Goal: Task Accomplishment & Management: Manage account settings

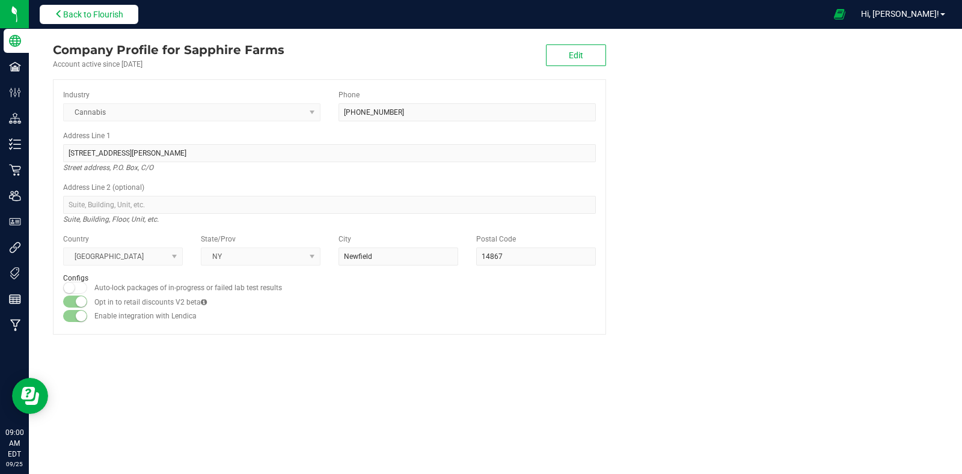
click at [102, 20] on button "Back to Flourish" at bounding box center [89, 14] width 99 height 19
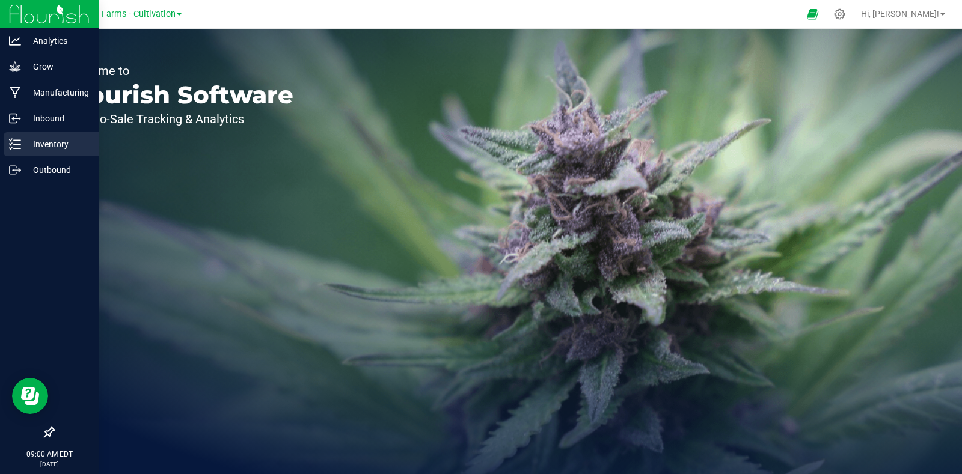
click at [26, 146] on p "Inventory" at bounding box center [57, 144] width 72 height 14
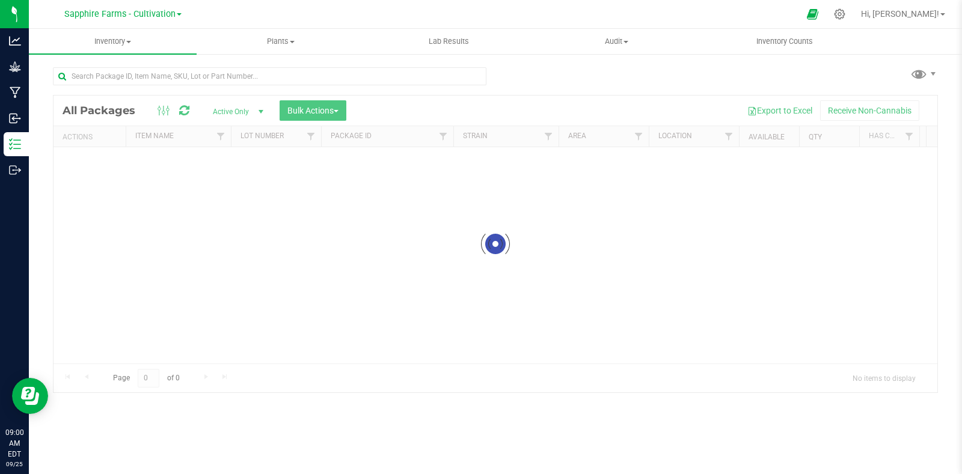
click at [178, 13] on div "Sapphire Farms - Cultivation Hi, [PERSON_NAME]! Inventory All packages All inve…" at bounding box center [495, 237] width 933 height 474
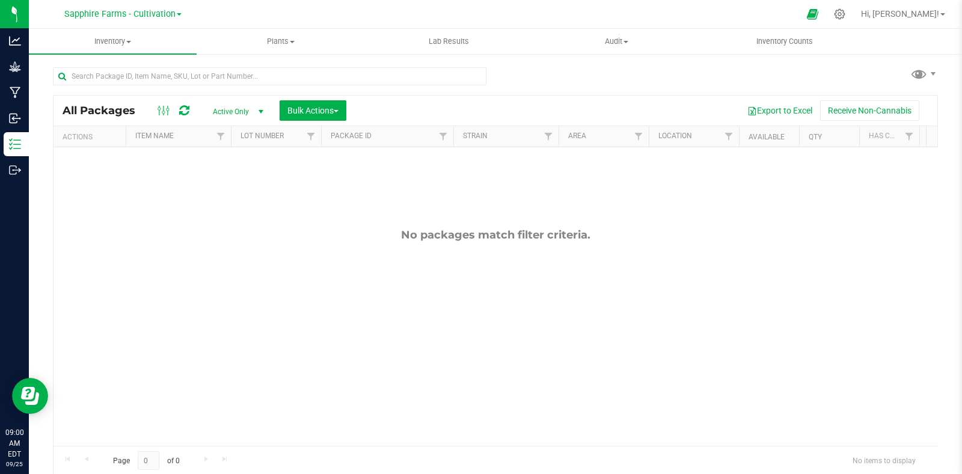
click at [176, 13] on link "Sapphire Farms - Cultivation" at bounding box center [122, 13] width 117 height 11
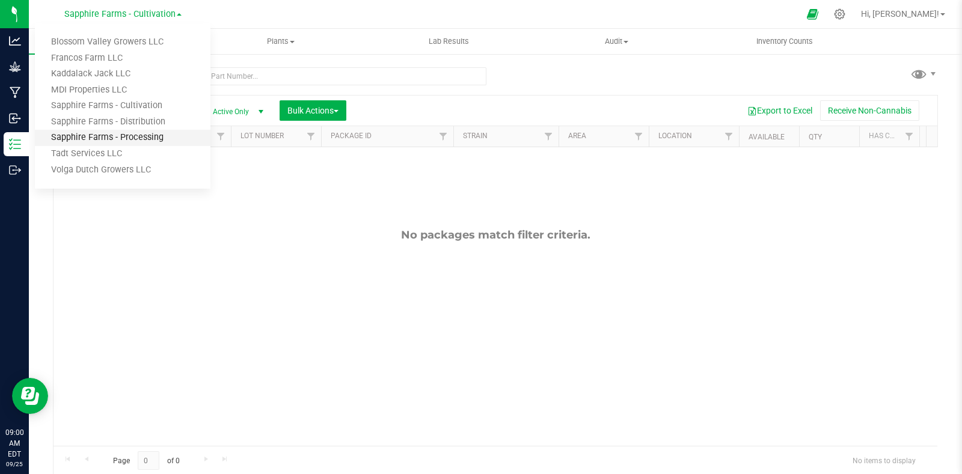
click at [129, 138] on link "Sapphire Farms - Processing" at bounding box center [123, 138] width 176 height 16
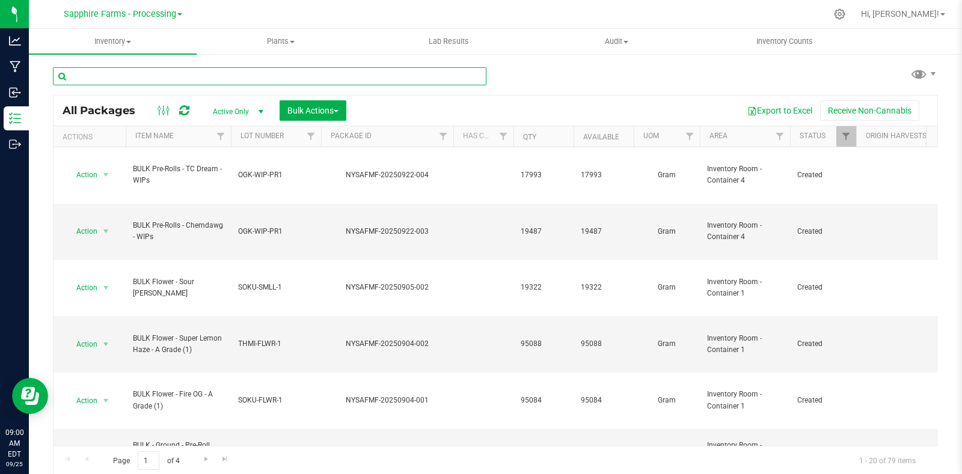
click at [165, 77] on input "text" at bounding box center [270, 76] width 434 height 18
paste input "20250731-004"
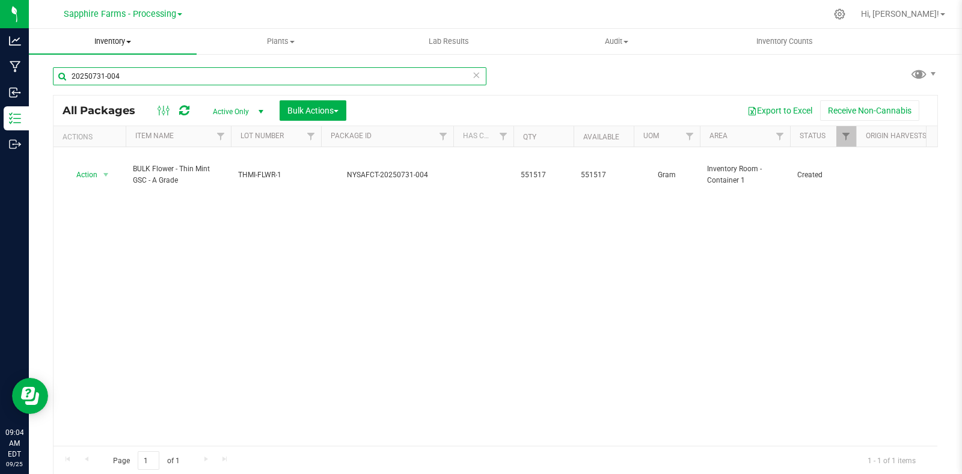
drag, startPoint x: 127, startPoint y: 79, endPoint x: 48, endPoint y: 42, distance: 87.4
click at [32, 73] on div "20250731-004 All Packages Active Only Active Only Lab Samples Locked All Bulk A…" at bounding box center [495, 236] width 933 height 367
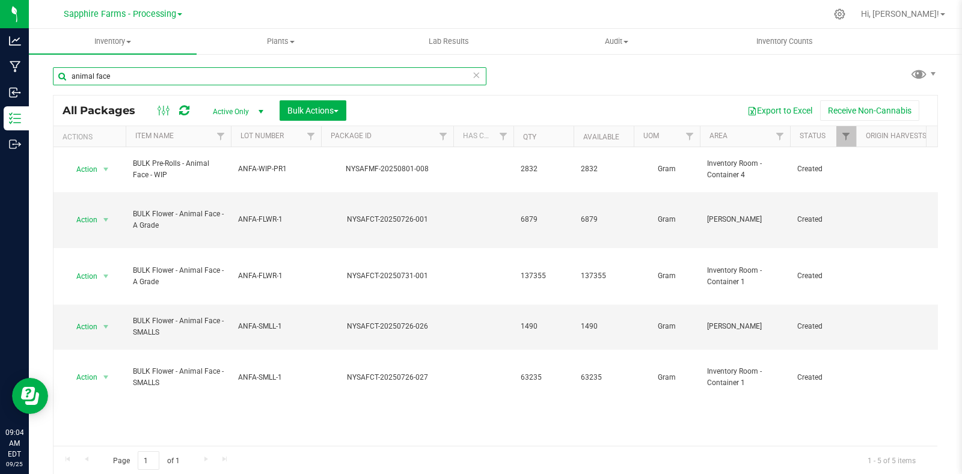
type input "animal face"
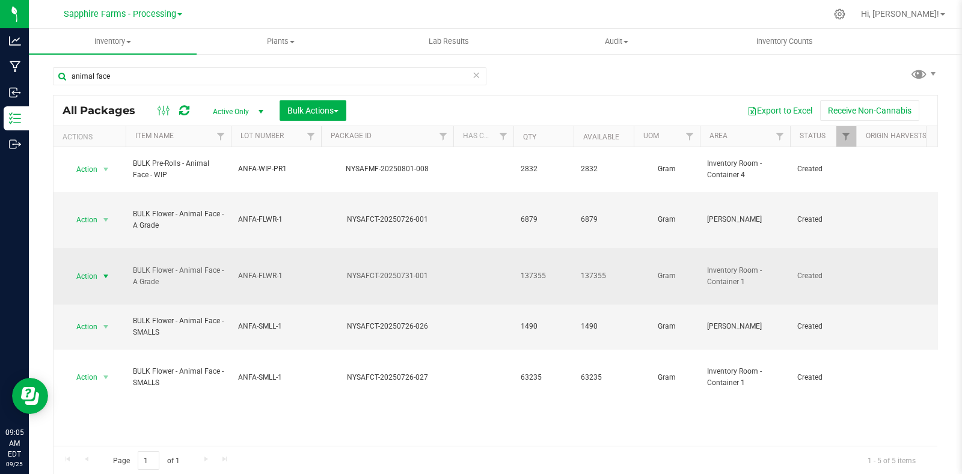
click at [102, 268] on span "select" at bounding box center [106, 276] width 15 height 17
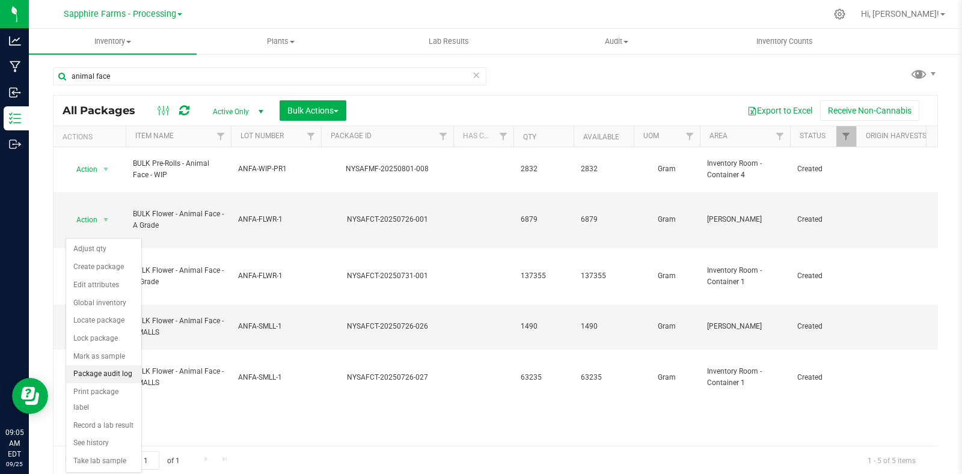
click at [112, 373] on li "Package audit log" at bounding box center [103, 375] width 75 height 18
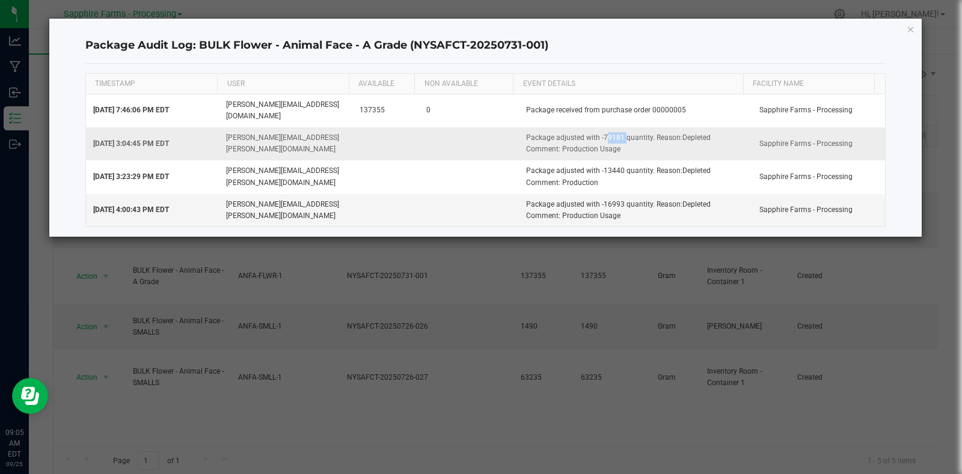
drag, startPoint x: 615, startPoint y: 124, endPoint x: 595, endPoint y: 125, distance: 19.9
click at [595, 127] on td "Package adjusted with -79181 quantity. Reason:Depleted Comment: Production Usage" at bounding box center [635, 143] width 233 height 33
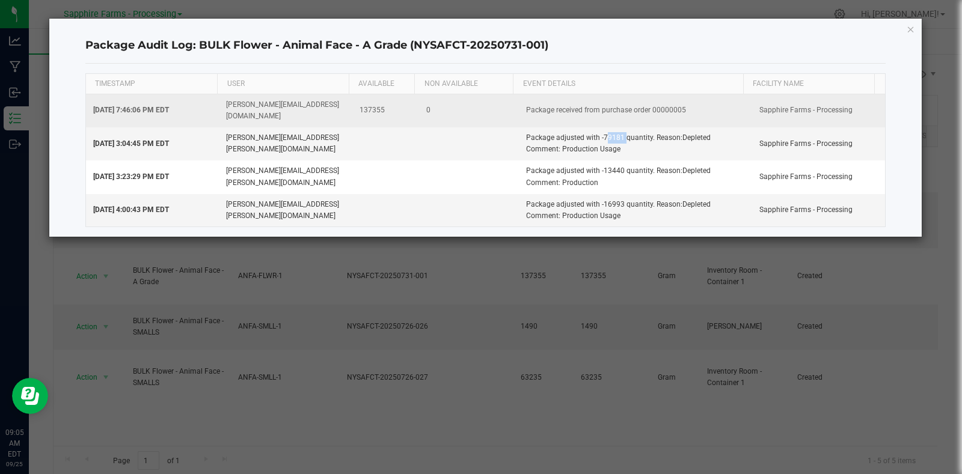
copy td "79181"
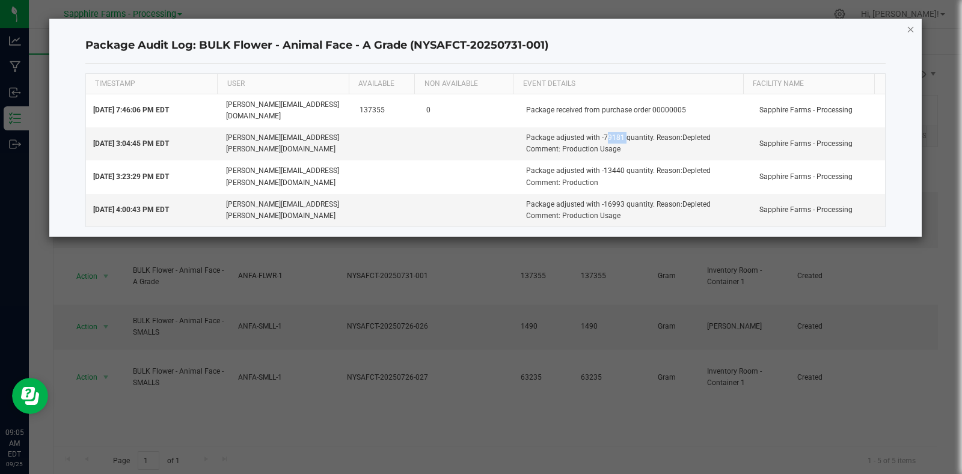
click at [912, 31] on icon "button" at bounding box center [911, 29] width 8 height 14
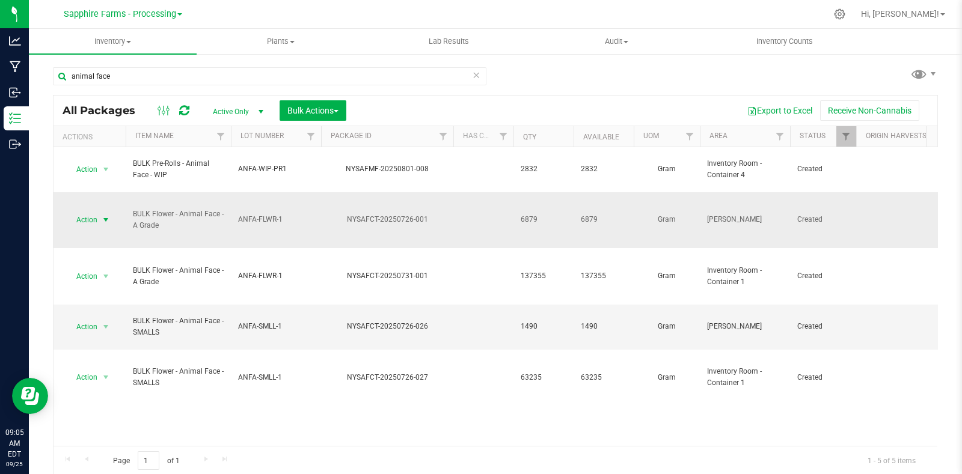
click at [111, 212] on span "select" at bounding box center [106, 220] width 15 height 17
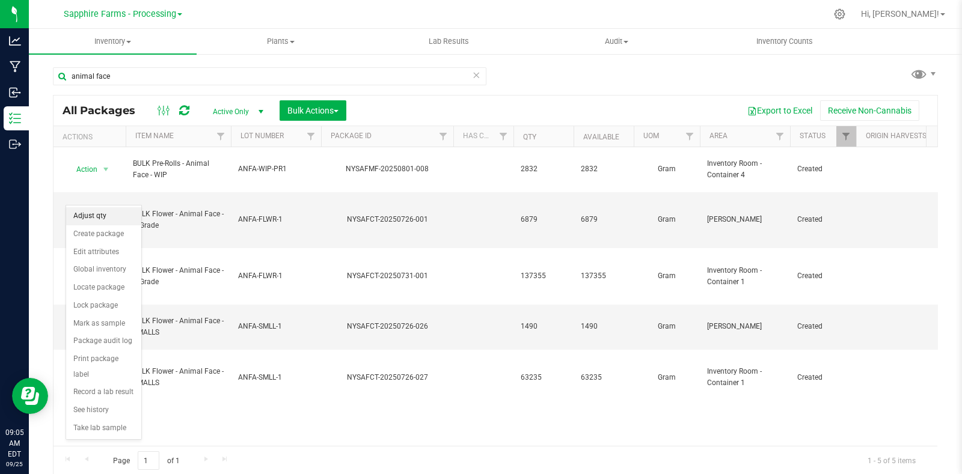
click at [100, 215] on li "Adjust qty" at bounding box center [103, 216] width 75 height 18
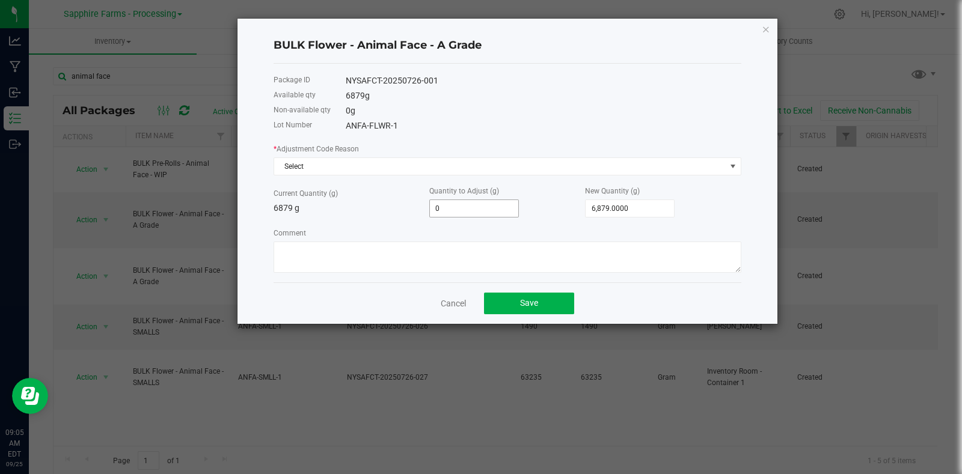
click at [474, 206] on input "0" at bounding box center [474, 208] width 88 height 17
paste input "79181"
type input "79181"
type input "86,060.0000"
type input "79,181.0000"
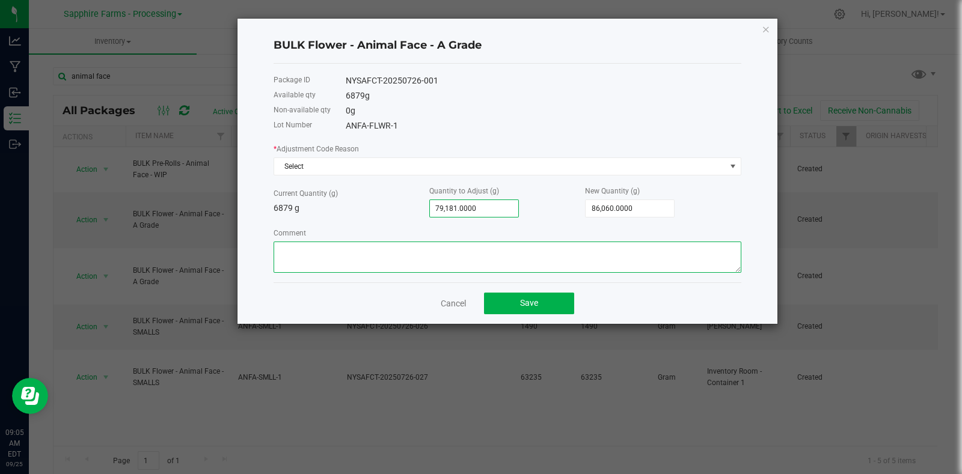
click at [454, 248] on textarea "Comment" at bounding box center [508, 257] width 468 height 31
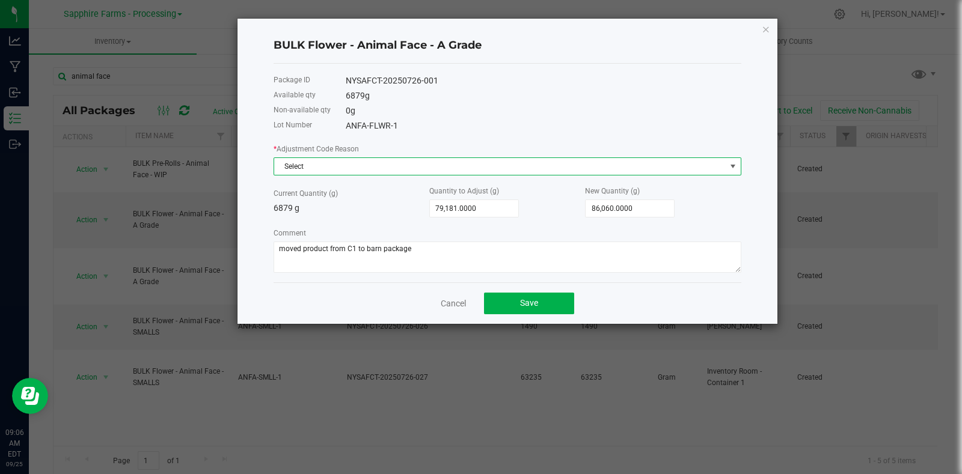
click at [343, 170] on span "Select" at bounding box center [500, 166] width 452 height 17
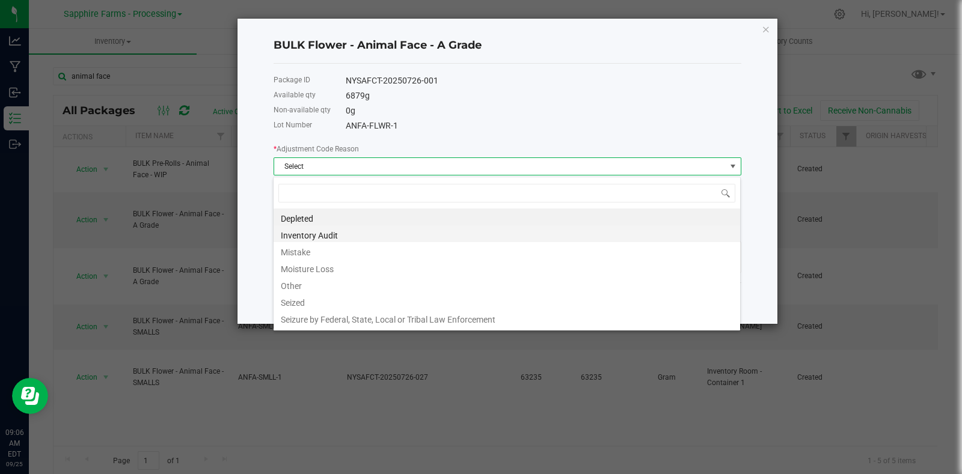
scroll to position [17, 468]
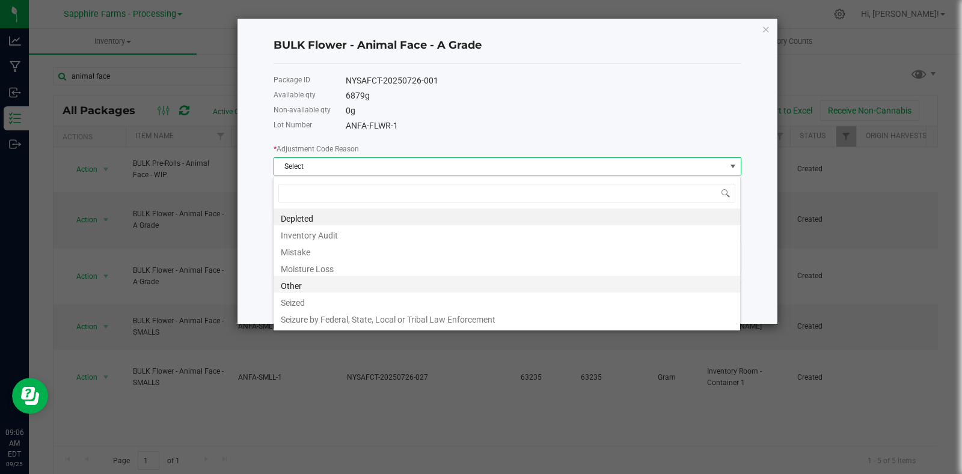
click at [310, 287] on li "Other" at bounding box center [507, 284] width 467 height 17
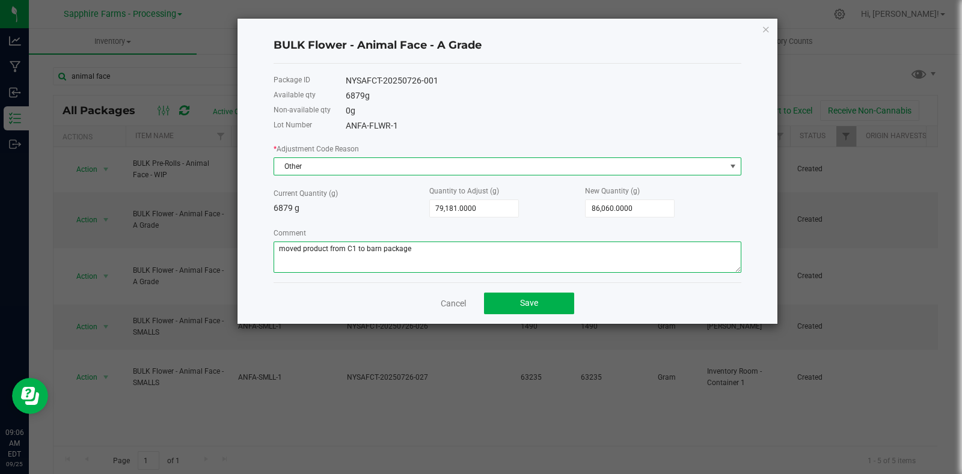
click at [473, 269] on textarea "Comment" at bounding box center [508, 257] width 468 height 31
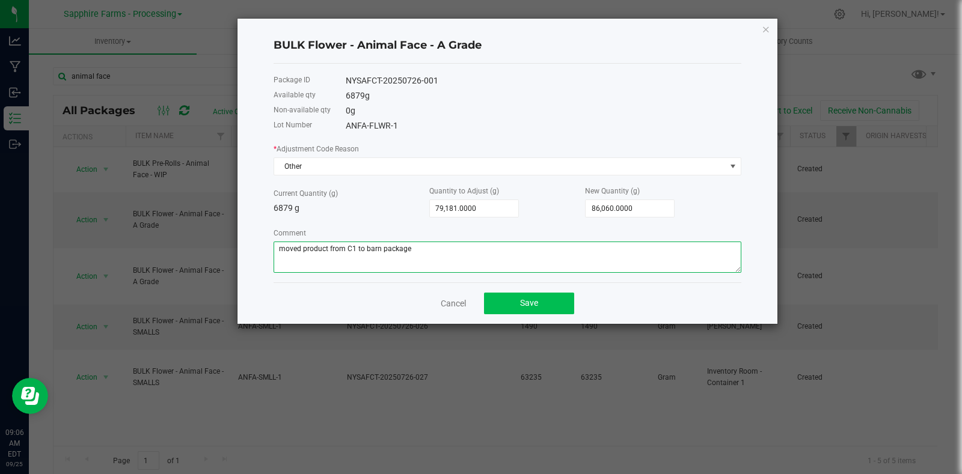
type textarea "moved product from C1 to barn package"
click at [535, 299] on button "Save" at bounding box center [529, 304] width 90 height 22
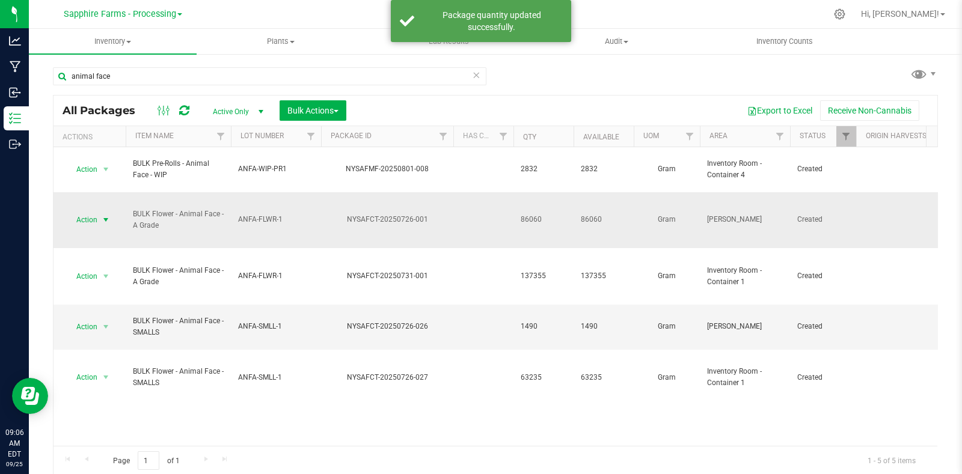
click at [100, 212] on span "select" at bounding box center [106, 220] width 15 height 17
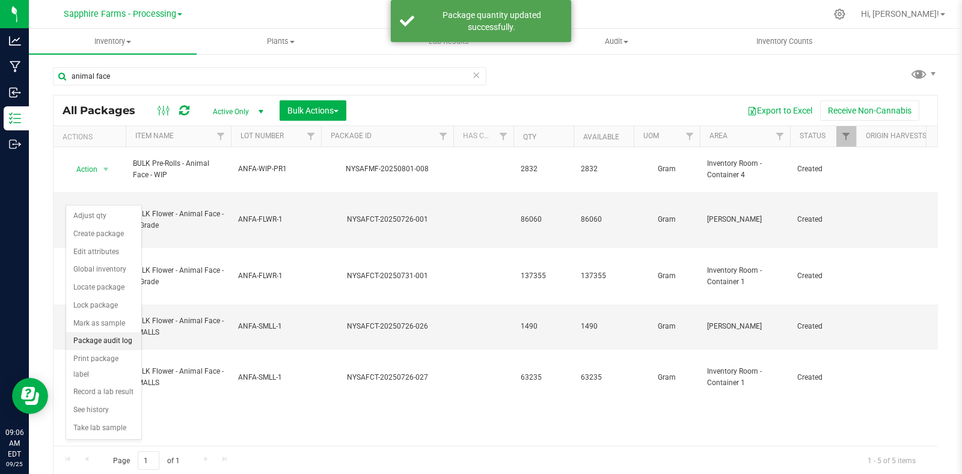
click at [105, 341] on li "Package audit log" at bounding box center [103, 342] width 75 height 18
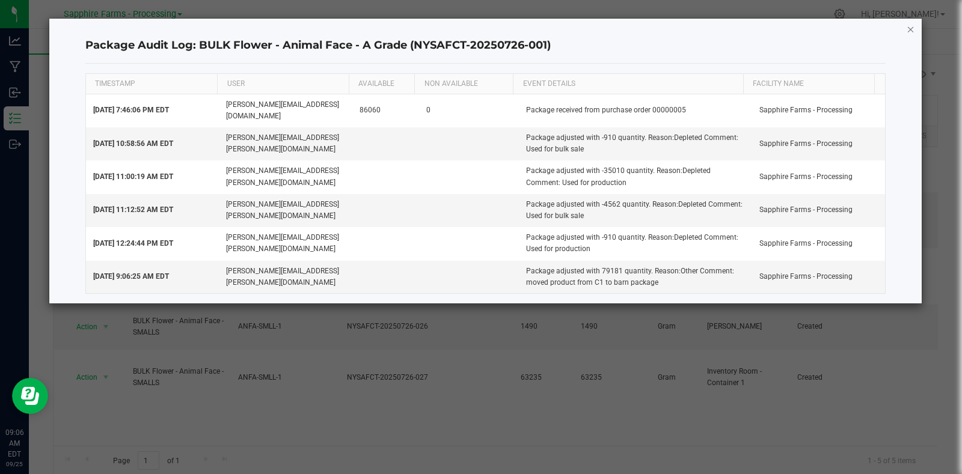
click at [912, 26] on icon "button" at bounding box center [911, 29] width 8 height 14
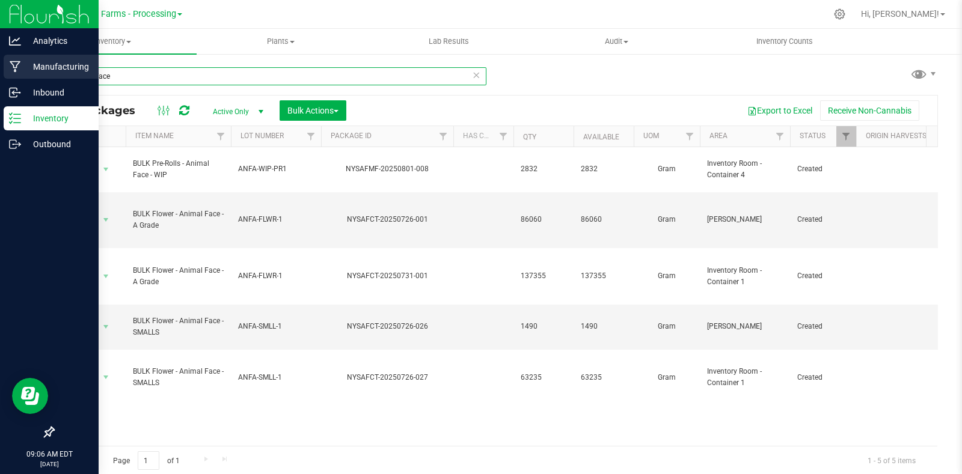
drag, startPoint x: 120, startPoint y: 76, endPoint x: 4, endPoint y: 61, distance: 117.0
click at [0, 79] on div "Analytics Manufacturing Inbound Inventory Outbound 09:06 AM EDT [DATE] 09/25 Sa…" at bounding box center [481, 237] width 962 height 474
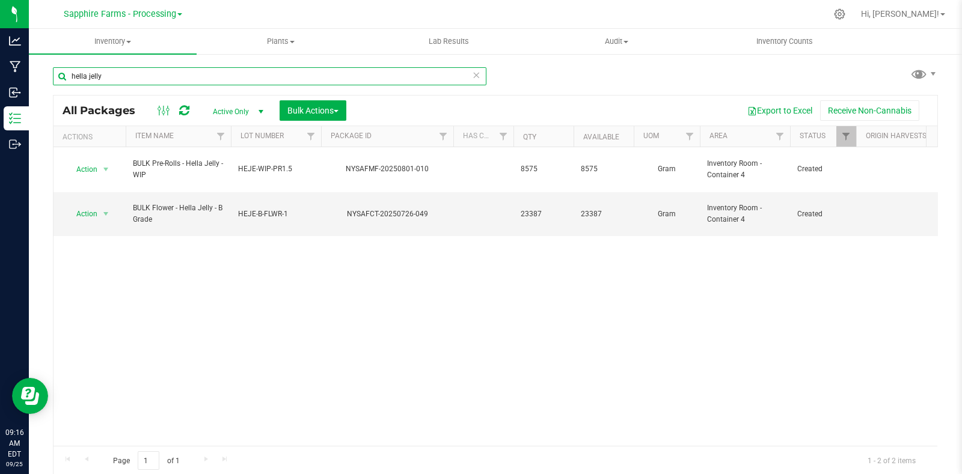
drag, startPoint x: 86, startPoint y: 85, endPoint x: 38, endPoint y: 81, distance: 48.3
click at [41, 82] on div "hella jelly All Packages Active Only Active Only Lab Samples Locked All Bulk Ac…" at bounding box center [495, 236] width 933 height 367
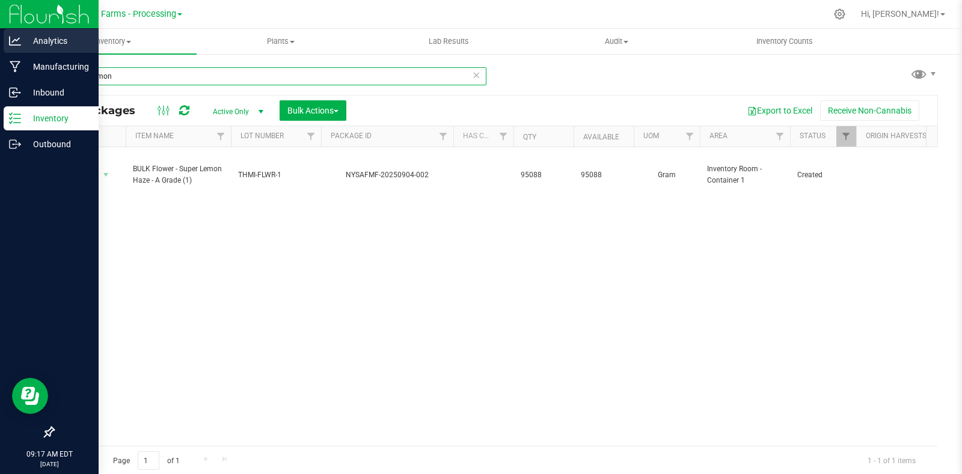
drag, startPoint x: 130, startPoint y: 79, endPoint x: 55, endPoint y: 46, distance: 81.8
click at [24, 84] on div "Analytics Manufacturing Inbound Inventory Outbound 09:17 AM EDT [DATE] 09/25 Sa…" at bounding box center [481, 237] width 962 height 474
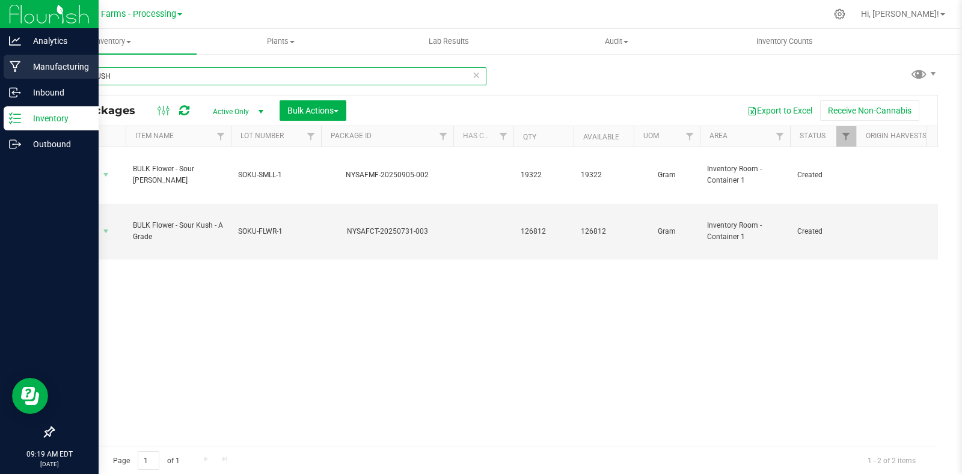
drag, startPoint x: 138, startPoint y: 78, endPoint x: 10, endPoint y: 75, distance: 128.7
click at [10, 75] on div "Analytics Manufacturing Inbound Inventory Outbound 09:19 AM EDT [DATE] 09/25 Sa…" at bounding box center [481, 237] width 962 height 474
type input "PLCG"
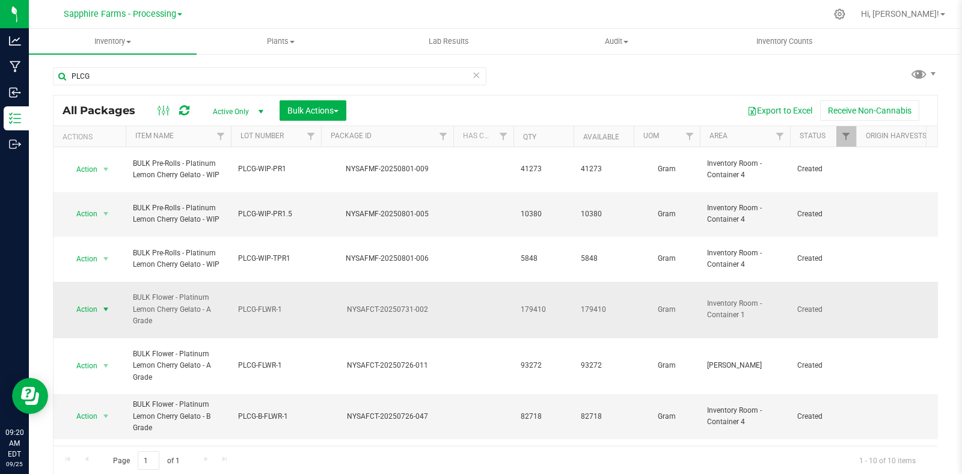
click at [106, 305] on span "select" at bounding box center [106, 310] width 10 height 10
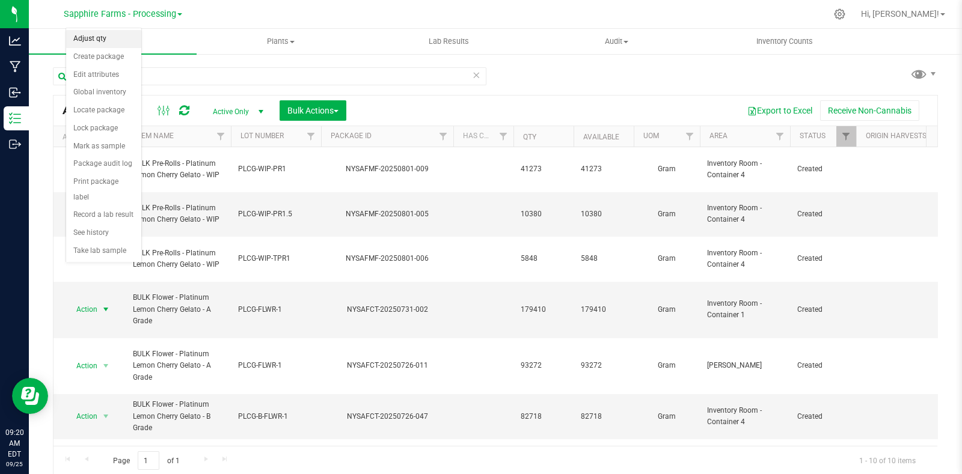
click at [85, 37] on li "Adjust qty" at bounding box center [103, 39] width 75 height 18
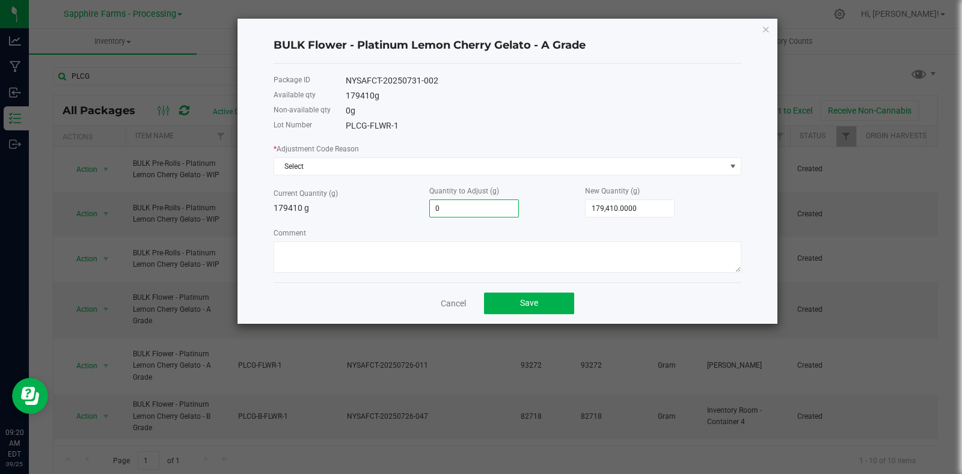
click at [474, 211] on input "0" at bounding box center [474, 208] width 88 height 17
paste input "79183"
type input "-79183"
type input "100,227.0000"
type input "-79,183.0000"
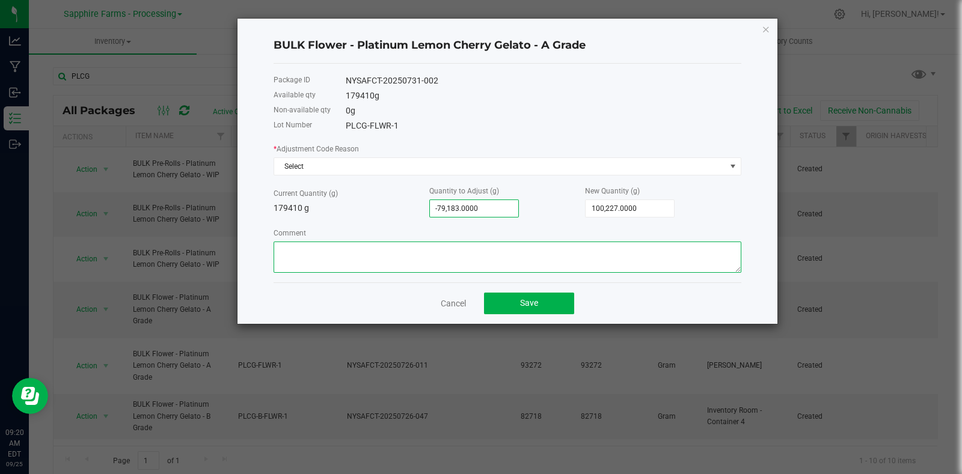
drag, startPoint x: 413, startPoint y: 257, endPoint x: 425, endPoint y: 250, distance: 14.5
click at [414, 256] on textarea "Comment" at bounding box center [508, 257] width 468 height 31
type textarea "m"
type textarea "moved to barn"
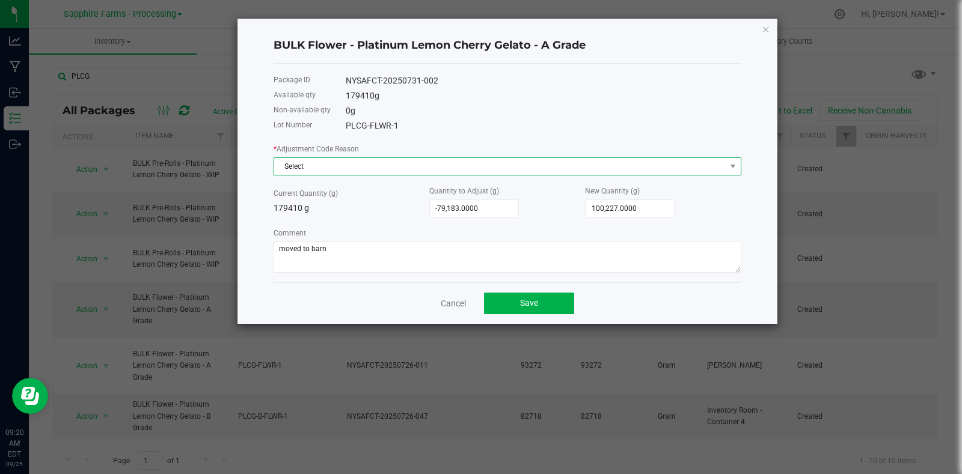
click at [340, 166] on span "Select" at bounding box center [500, 166] width 452 height 17
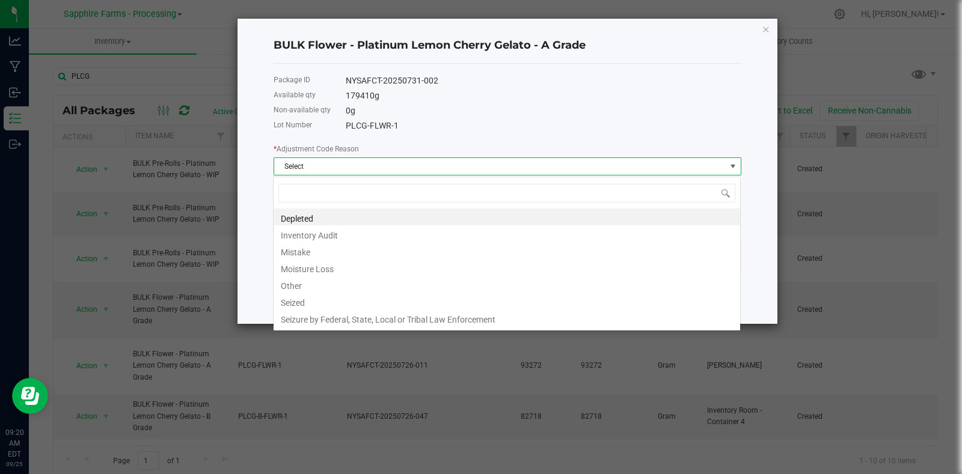
scroll to position [17, 468]
click at [340, 166] on span "Select" at bounding box center [500, 166] width 452 height 17
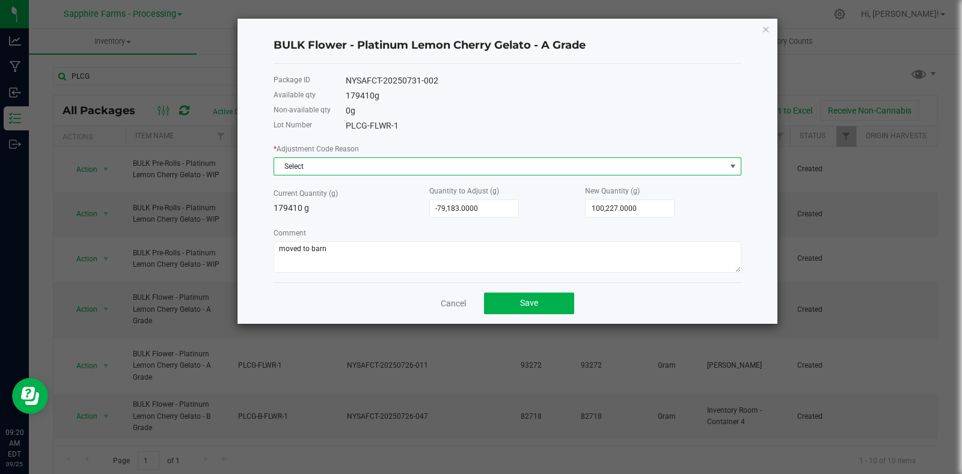
click at [343, 170] on span "Select" at bounding box center [500, 166] width 452 height 17
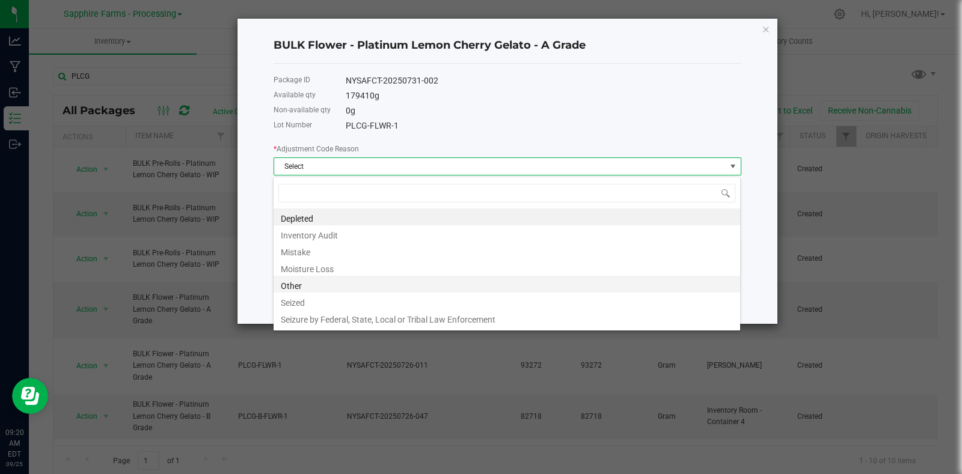
click at [328, 279] on li "Other" at bounding box center [507, 284] width 467 height 17
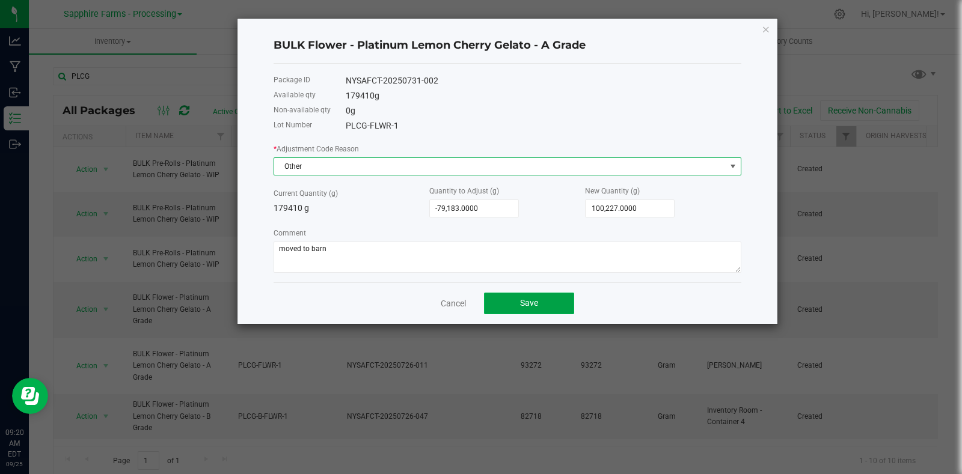
click at [517, 305] on button "Save" at bounding box center [529, 304] width 90 height 22
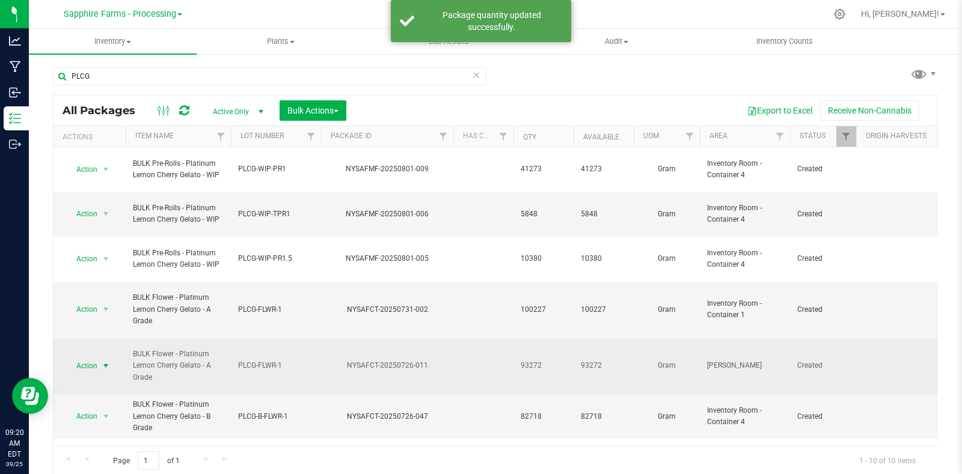
click at [111, 361] on span "select" at bounding box center [106, 366] width 10 height 10
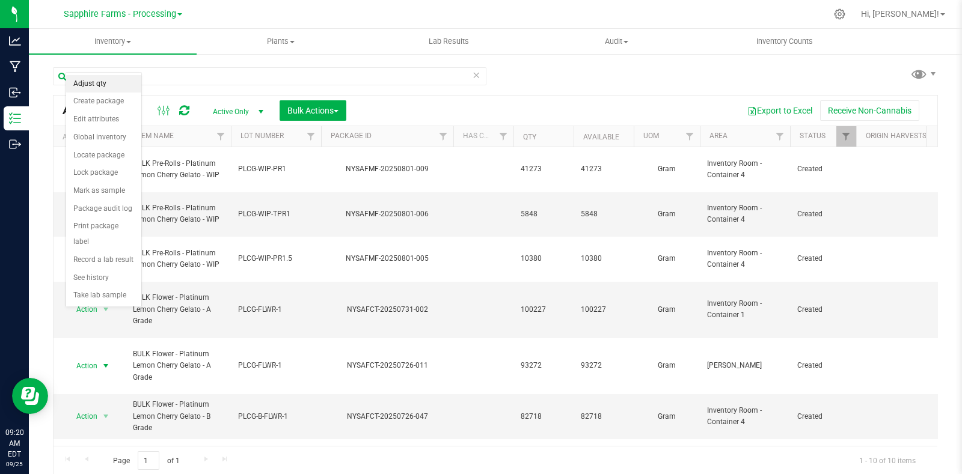
click at [107, 87] on li "Adjust qty" at bounding box center [103, 84] width 75 height 18
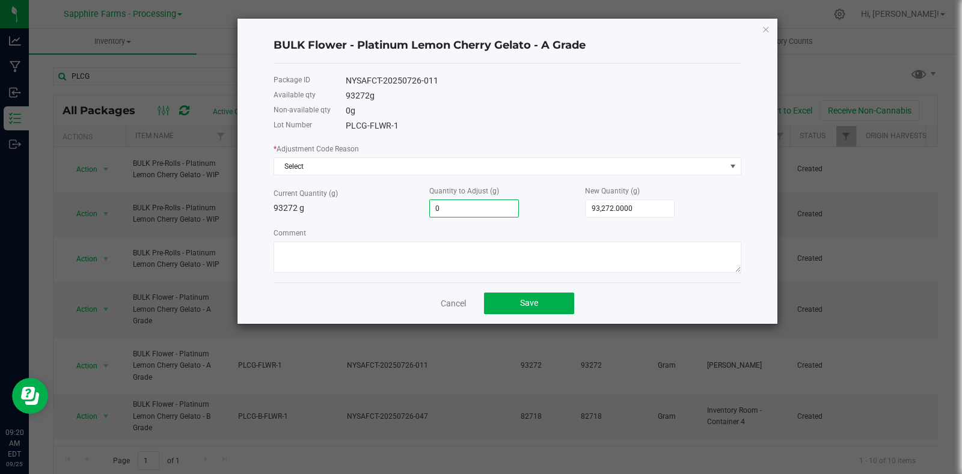
click at [467, 209] on input "0" at bounding box center [474, 208] width 88 height 17
paste input "79183"
type input "79183"
type input "172,455.0000"
type input "79,183.0000"
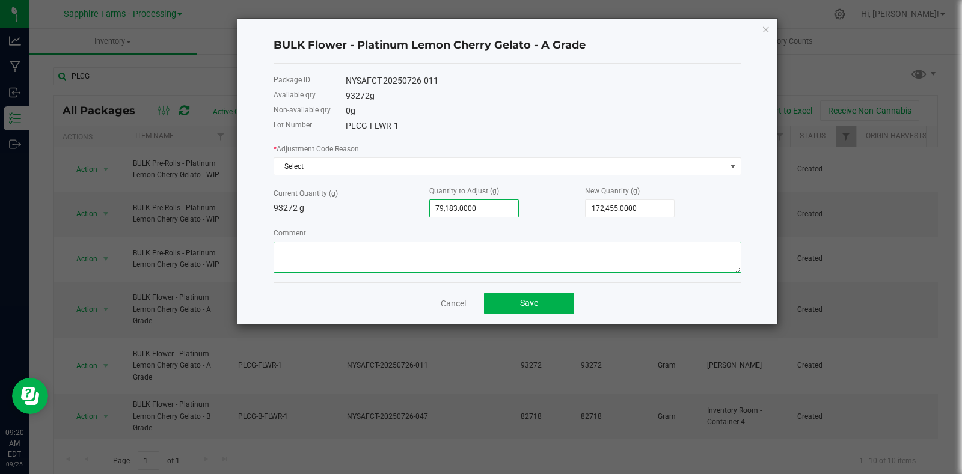
click at [465, 253] on textarea "Comment" at bounding box center [508, 257] width 468 height 31
type textarea "From container 2 barn"
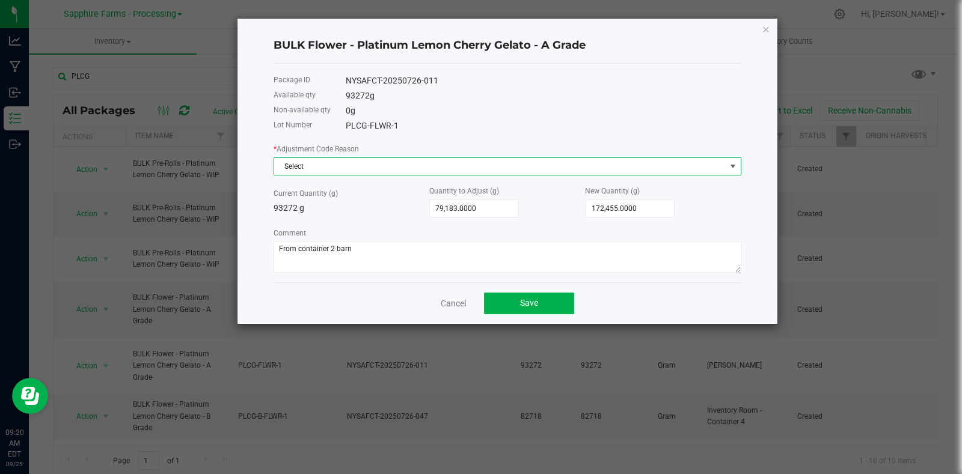
click at [391, 167] on span "Select" at bounding box center [500, 166] width 452 height 17
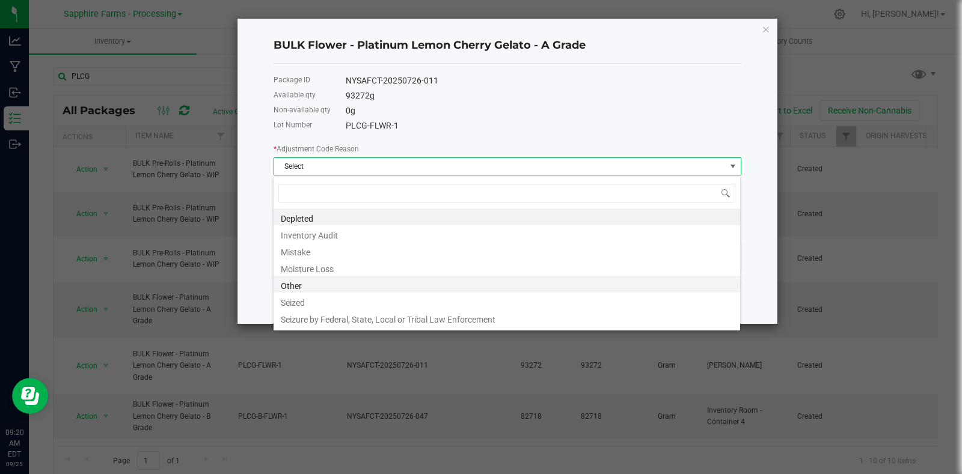
click at [377, 285] on li "Other" at bounding box center [507, 284] width 467 height 17
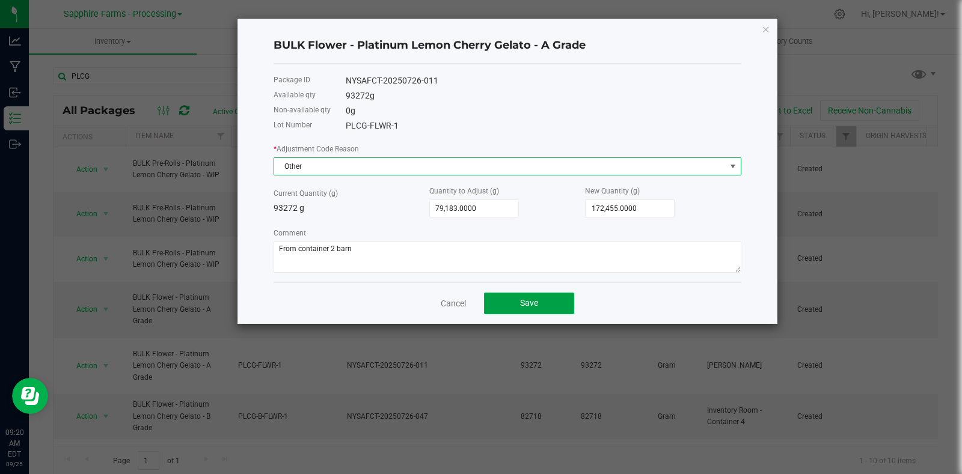
click at [538, 300] on button "Save" at bounding box center [529, 304] width 90 height 22
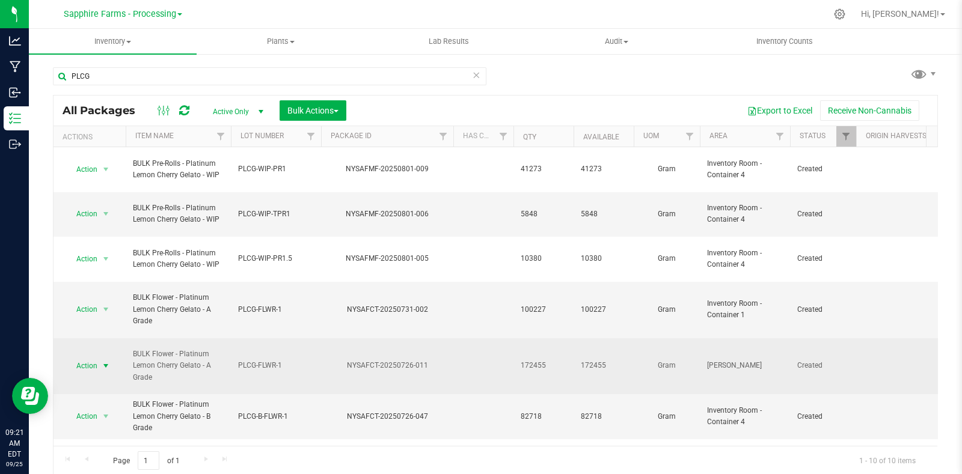
click at [101, 361] on span "select" at bounding box center [106, 366] width 10 height 10
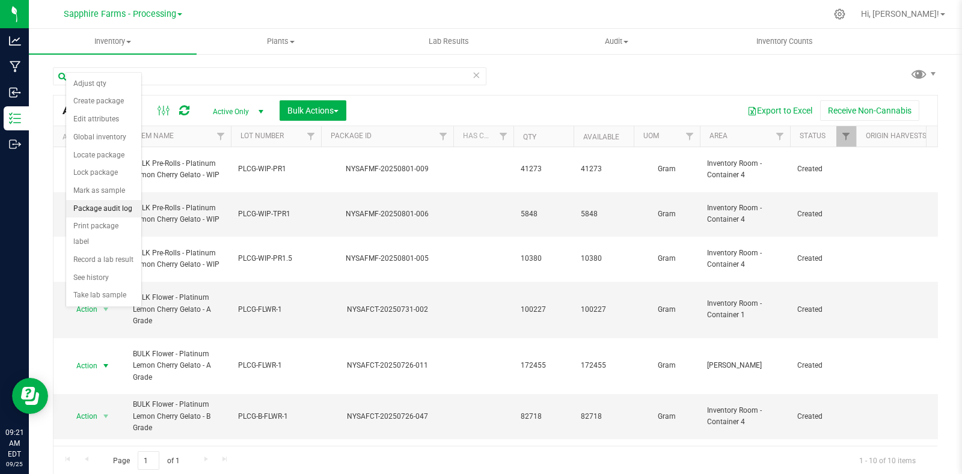
click at [111, 207] on li "Package audit log" at bounding box center [103, 209] width 75 height 18
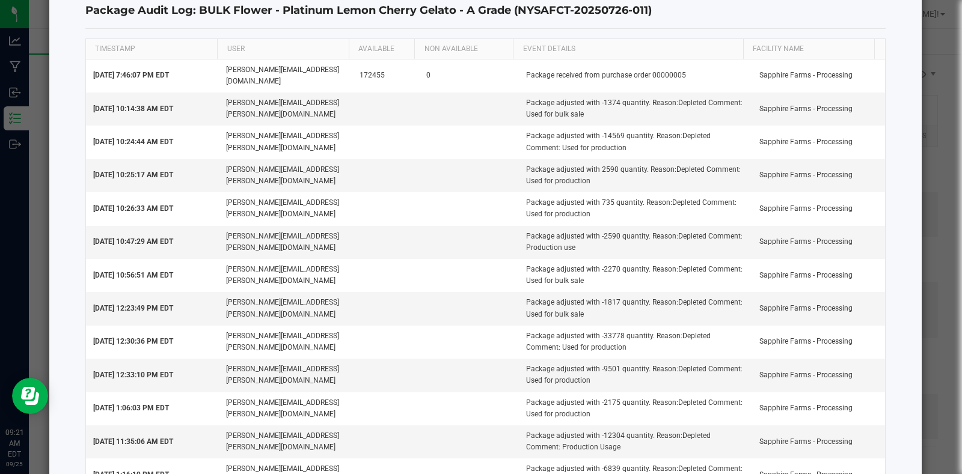
scroll to position [0, 0]
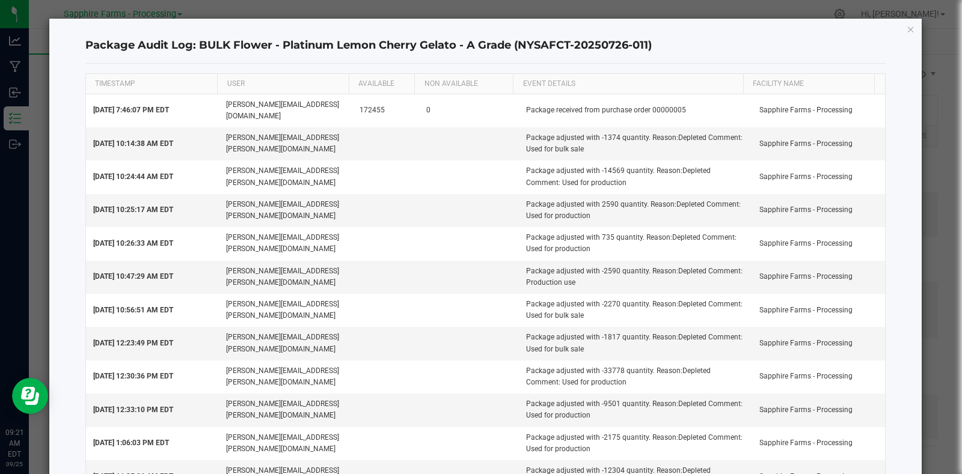
click at [893, 28] on div "Package Audit Log: BULK Flower - Platinum Lemon Cherry Gelato - A Grade (NYSAFC…" at bounding box center [485, 328] width 873 height 618
click at [907, 31] on icon "button" at bounding box center [911, 29] width 8 height 14
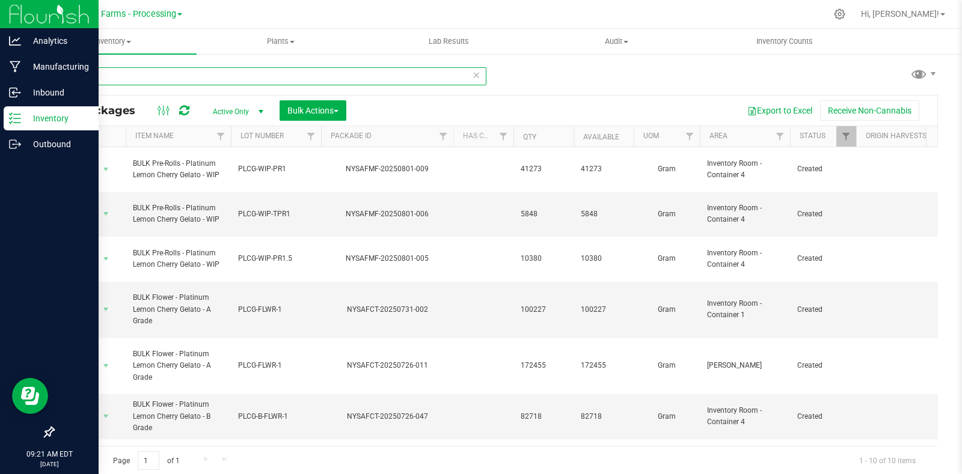
drag, startPoint x: 90, startPoint y: 78, endPoint x: 48, endPoint y: 7, distance: 82.3
click at [23, 78] on div "Analytics Manufacturing Inbound Inventory Outbound 09:21 AM EDT [DATE] 09/25 Sa…" at bounding box center [481, 237] width 962 height 474
type input "stank breath"
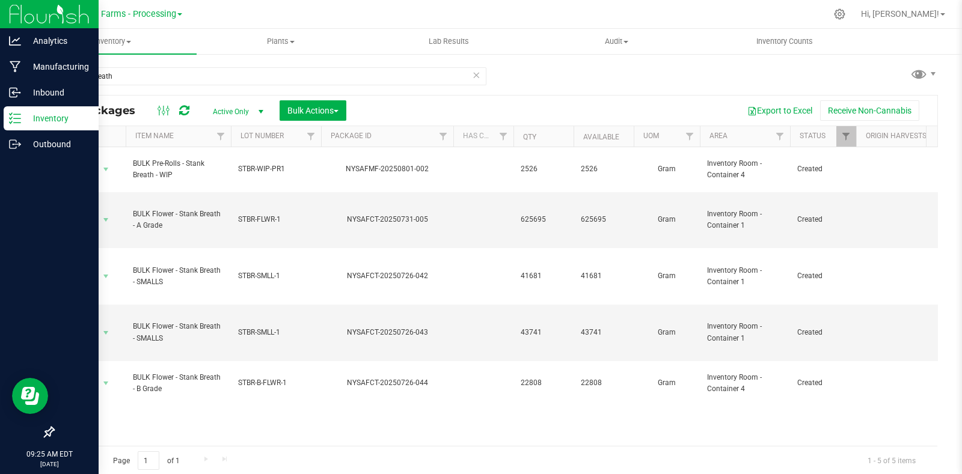
click at [13, 115] on icon at bounding box center [15, 118] width 12 height 12
click at [51, 115] on p "Inventory" at bounding box center [57, 118] width 72 height 14
click at [55, 146] on p "Outbound" at bounding box center [57, 144] width 72 height 14
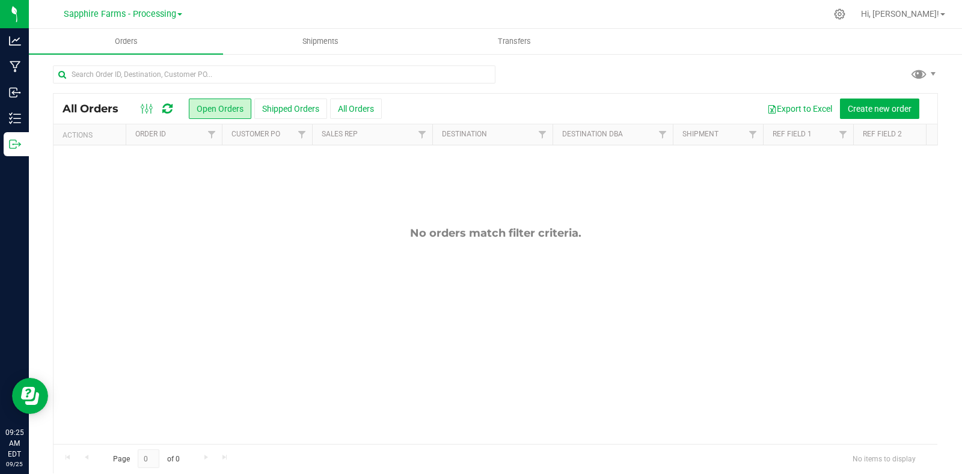
click at [180, 17] on link "Sapphire Farms - Processing" at bounding box center [123, 13] width 118 height 11
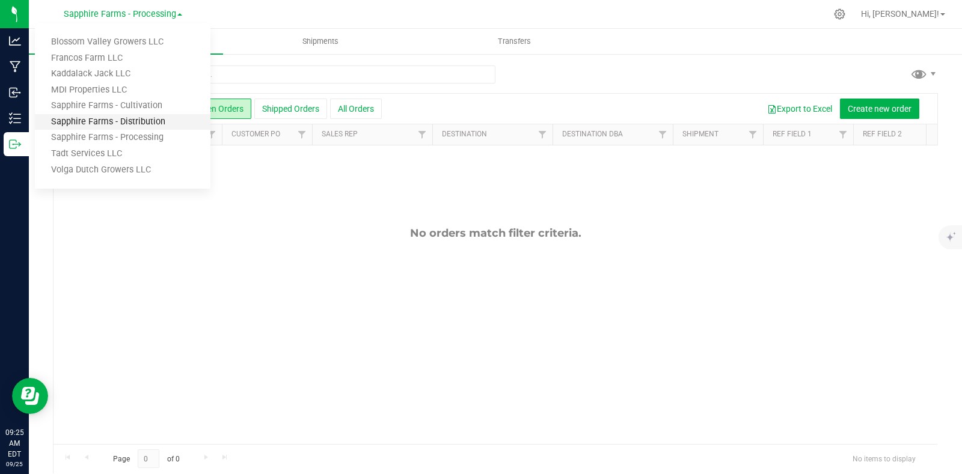
click at [142, 124] on link "Sapphire Farms - Distribution" at bounding box center [123, 122] width 176 height 16
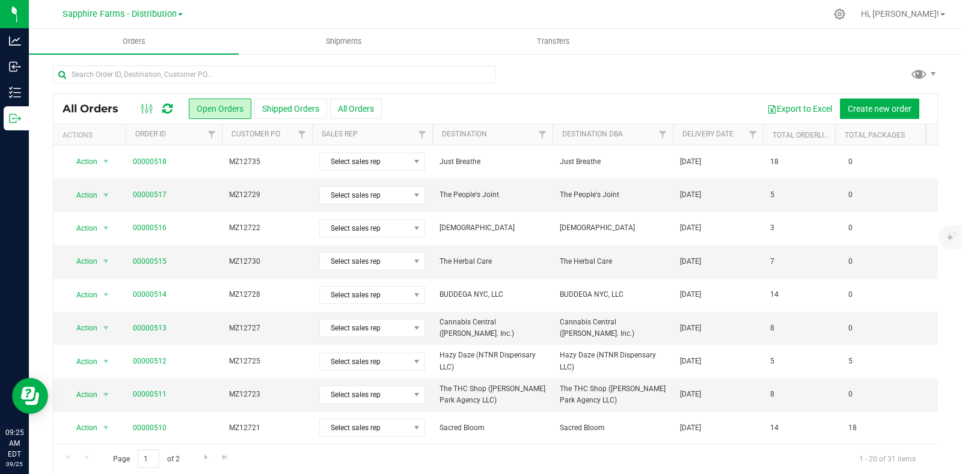
click at [678, 135] on th "Delivery Date" at bounding box center [718, 134] width 90 height 21
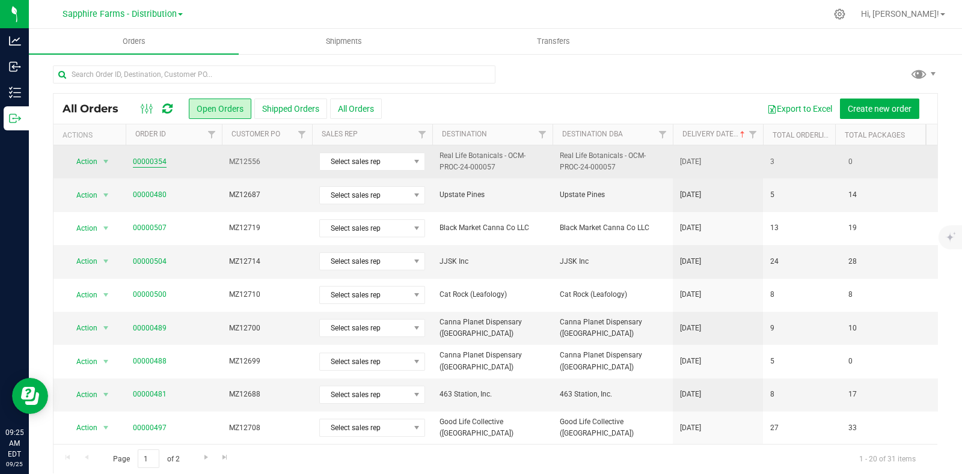
click at [156, 165] on link "00000354" at bounding box center [150, 161] width 34 height 11
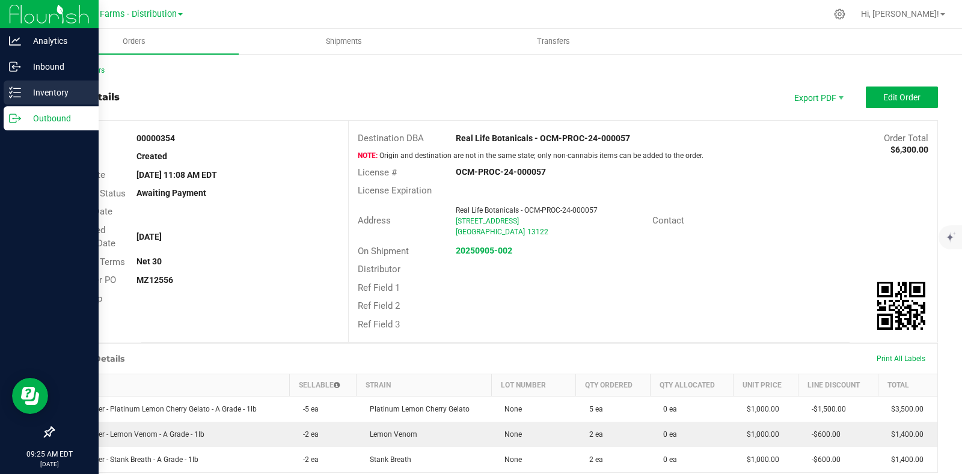
click at [35, 96] on p "Inventory" at bounding box center [57, 92] width 72 height 14
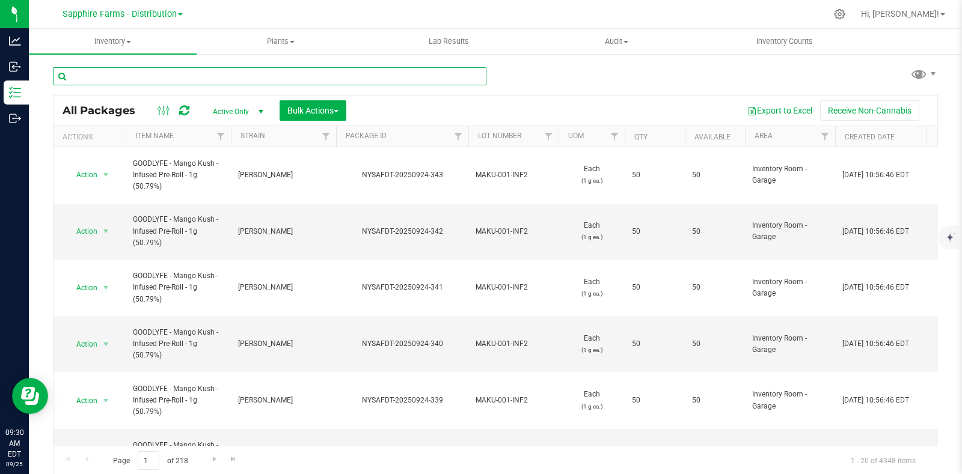
click at [137, 82] on input "text" at bounding box center [270, 76] width 434 height 18
type input "smalls"
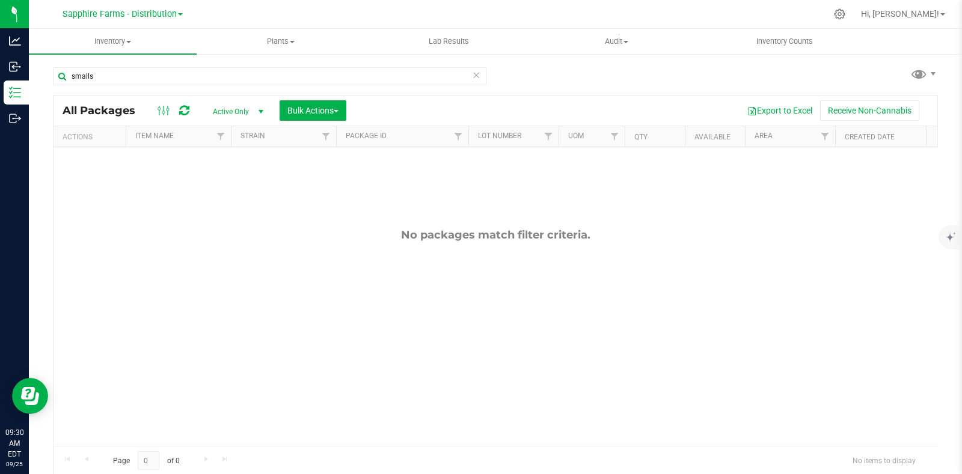
click at [178, 12] on link "Sapphire Farms - Distribution" at bounding box center [123, 13] width 120 height 11
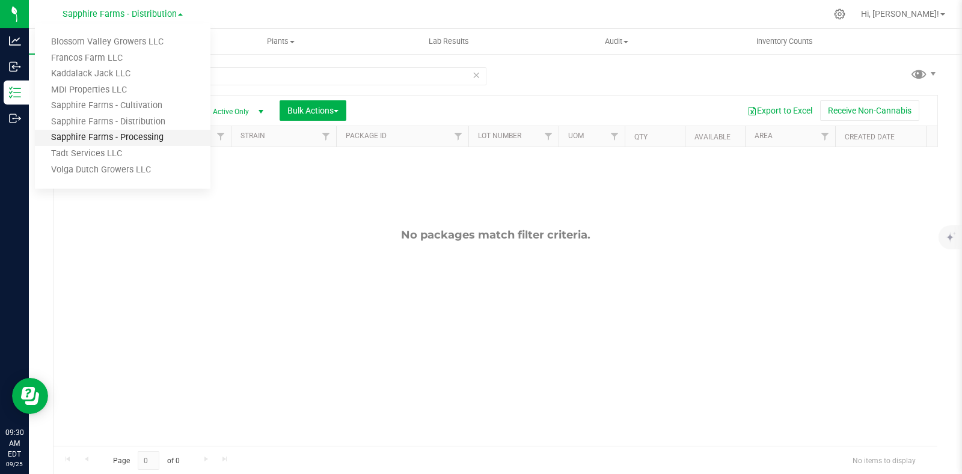
click at [147, 137] on link "Sapphire Farms - Processing" at bounding box center [123, 138] width 176 height 16
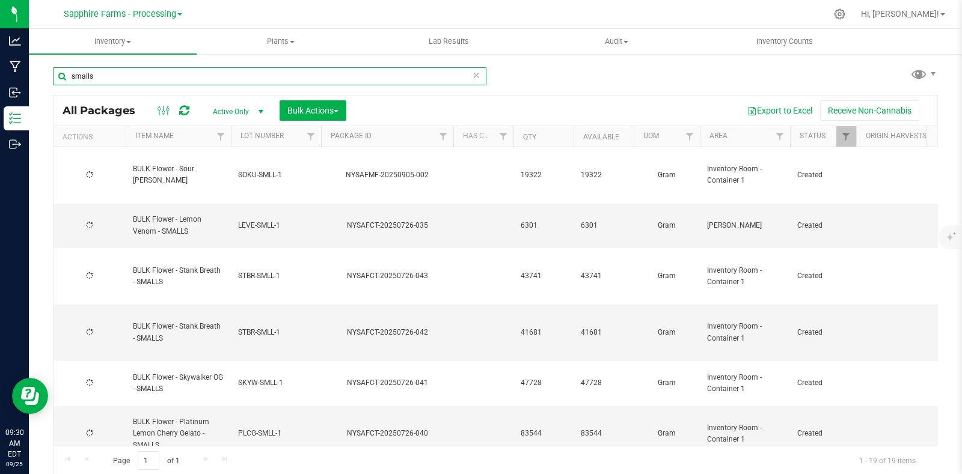
click at [46, 79] on div "smalls All Packages Active Only Active Only Lab Samples Locked All Bulk Actions…" at bounding box center [495, 236] width 933 height 367
drag, startPoint x: 112, startPoint y: 79, endPoint x: 40, endPoint y: 91, distance: 72.6
click at [40, 91] on div "smalls All Packages Active Only Active Only Lab Samples Locked All Bulk Actions…" at bounding box center [495, 236] width 933 height 367
type input "stank breath"
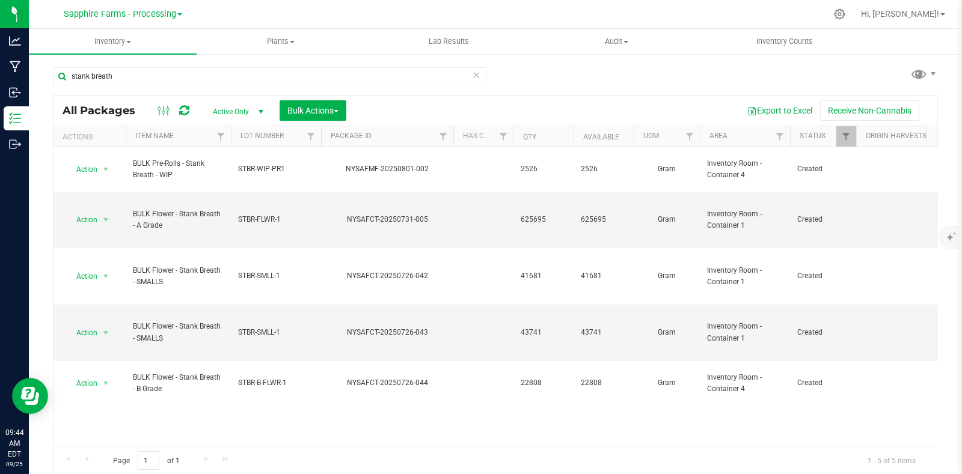
click at [472, 75] on icon at bounding box center [476, 74] width 8 height 14
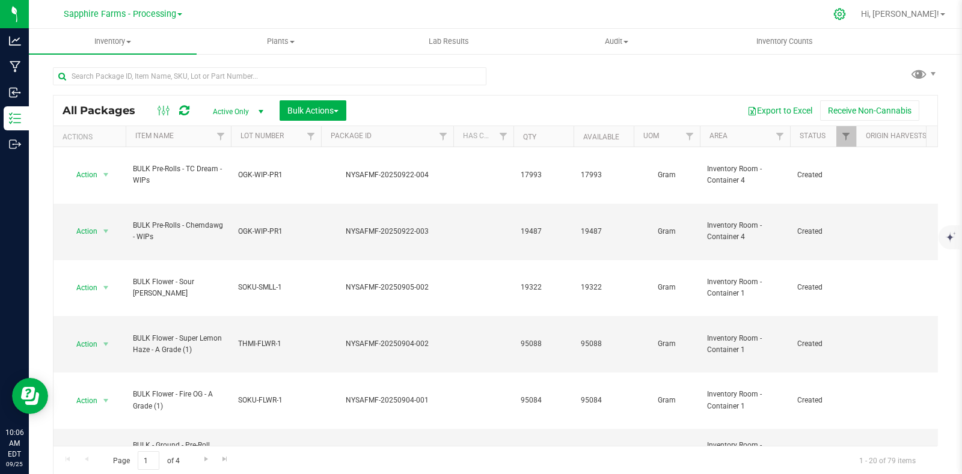
click at [845, 17] on icon at bounding box center [839, 13] width 11 height 11
click at [176, 10] on span "Sapphire Farms - Processing" at bounding box center [120, 14] width 112 height 11
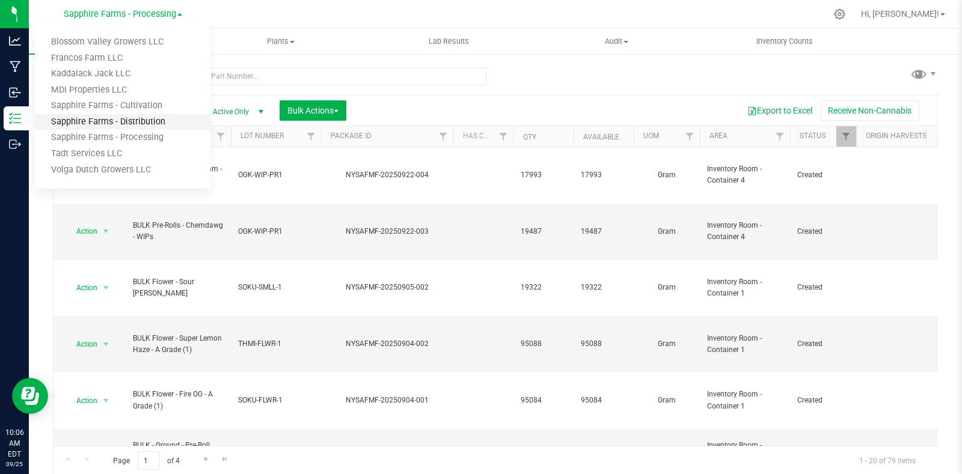
click at [160, 127] on link "Sapphire Farms - Distribution" at bounding box center [123, 122] width 176 height 16
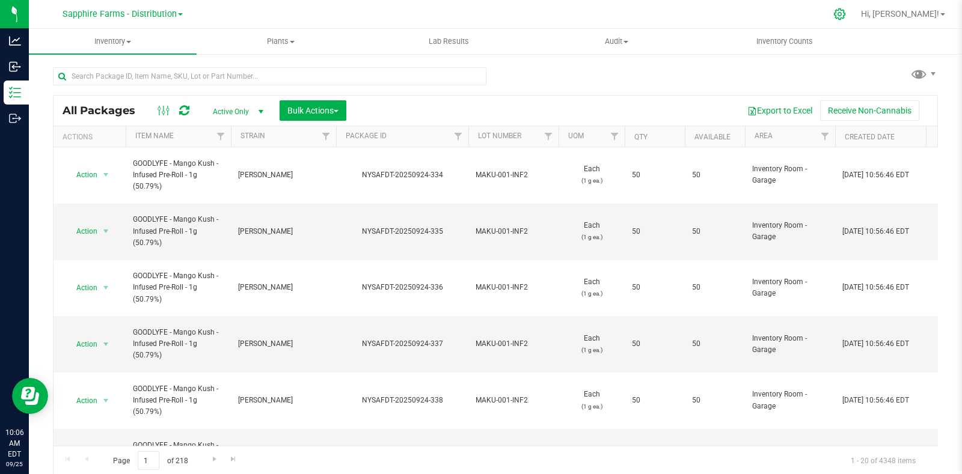
click at [855, 15] on div at bounding box center [840, 14] width 30 height 26
click at [855, 16] on div at bounding box center [840, 14] width 30 height 26
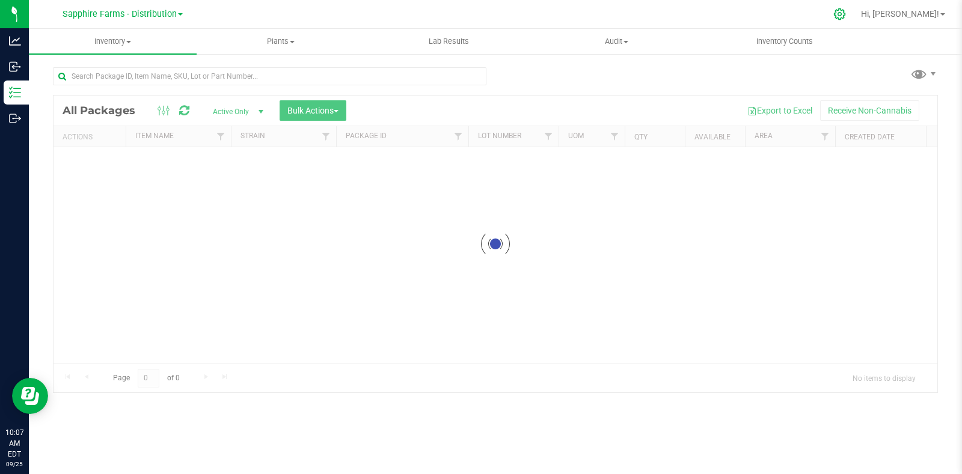
click at [845, 15] on icon at bounding box center [839, 13] width 11 height 11
